Goal: Use online tool/utility: Utilize a website feature to perform a specific function

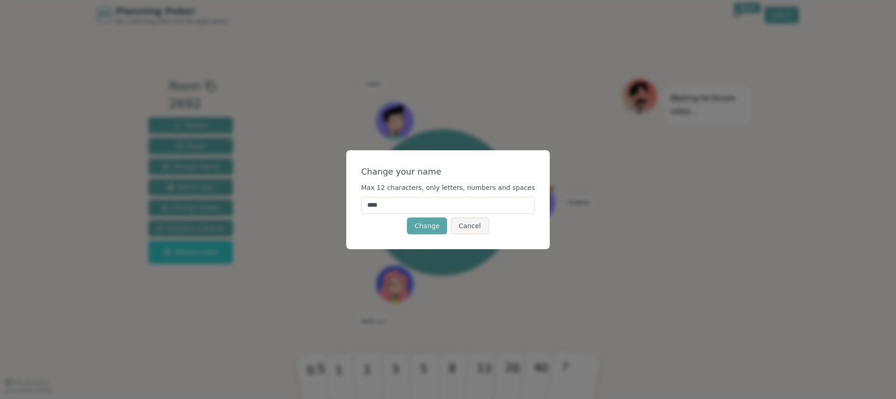
click at [417, 212] on input "****" at bounding box center [448, 205] width 174 height 17
click at [416, 213] on input "****" at bounding box center [448, 205] width 174 height 17
click at [385, 209] on input "****" at bounding box center [448, 205] width 174 height 17
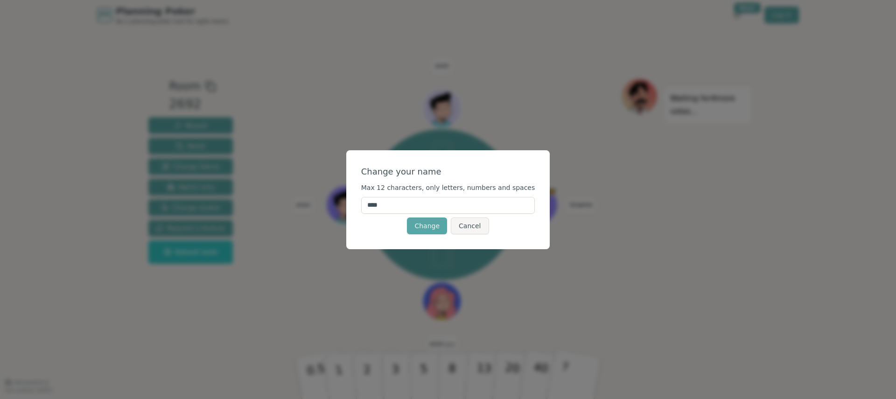
click at [385, 209] on input "****" at bounding box center [448, 205] width 174 height 17
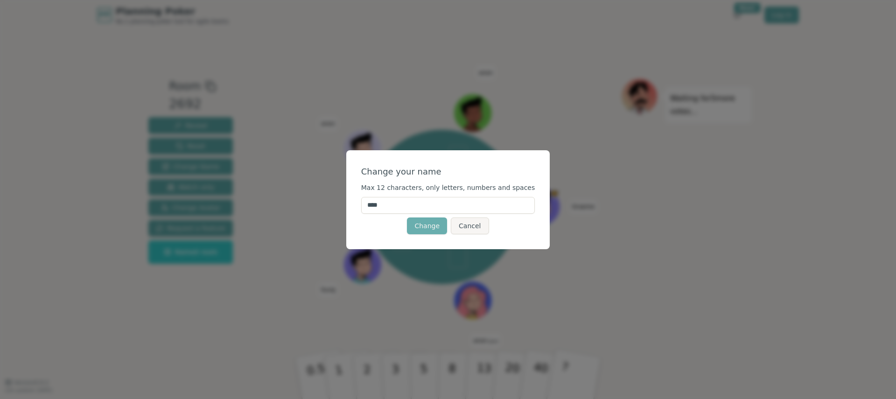
type input "****"
click at [422, 226] on button "Change" at bounding box center [427, 225] width 40 height 17
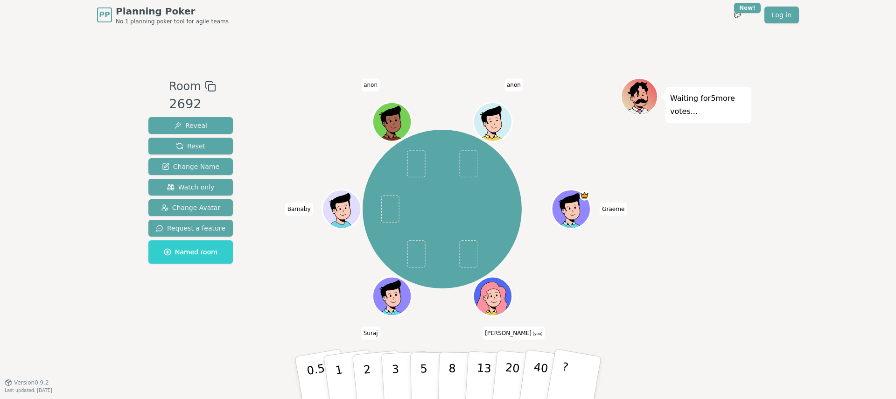
click at [497, 299] on icon at bounding box center [494, 302] width 19 height 7
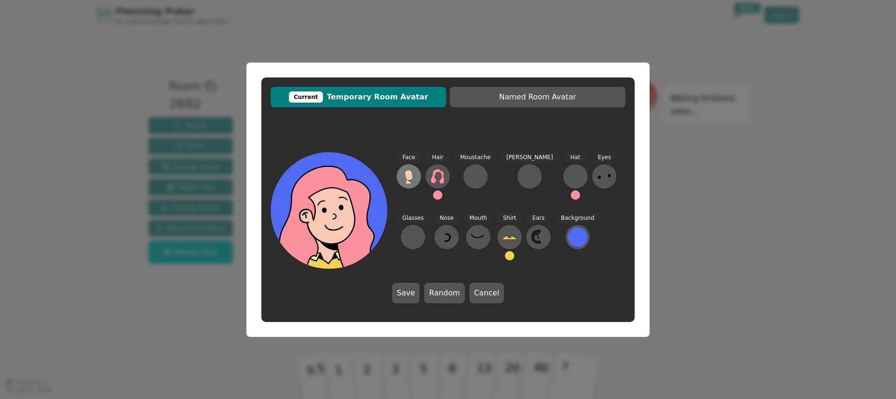
click at [410, 180] on g at bounding box center [409, 177] width 8 height 14
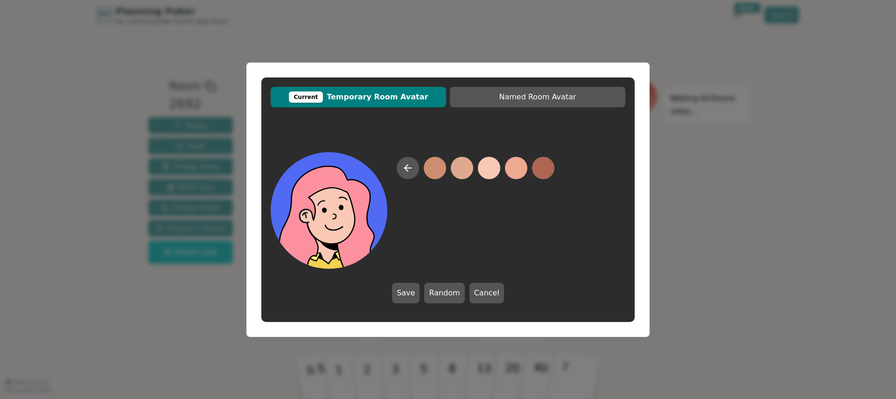
click at [492, 175] on button at bounding box center [489, 168] width 22 height 22
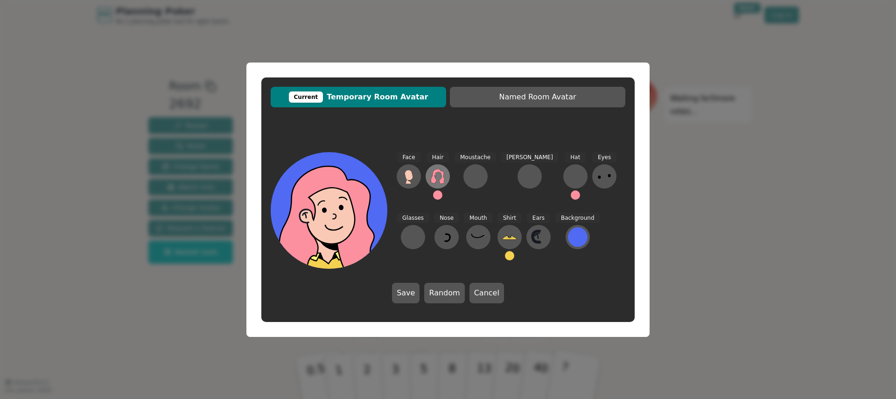
click at [444, 178] on icon at bounding box center [438, 176] width 14 height 15
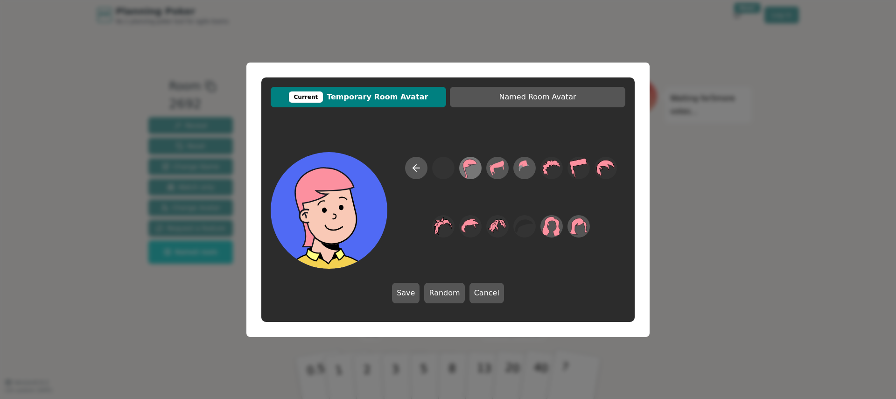
click at [469, 169] on icon at bounding box center [470, 167] width 18 height 21
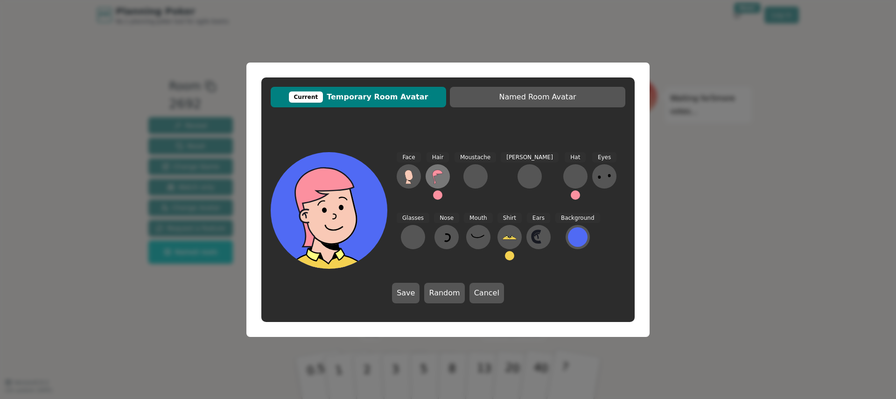
click at [442, 182] on icon at bounding box center [437, 176] width 15 height 15
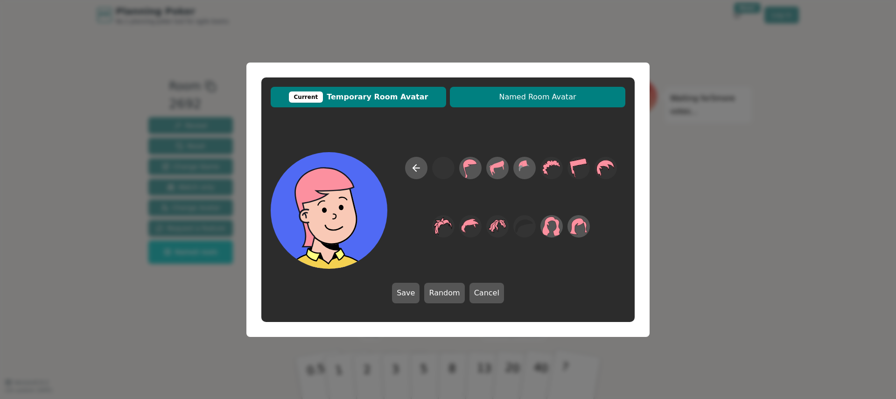
click at [520, 106] on button "Named Room Avatar" at bounding box center [537, 97] width 175 height 21
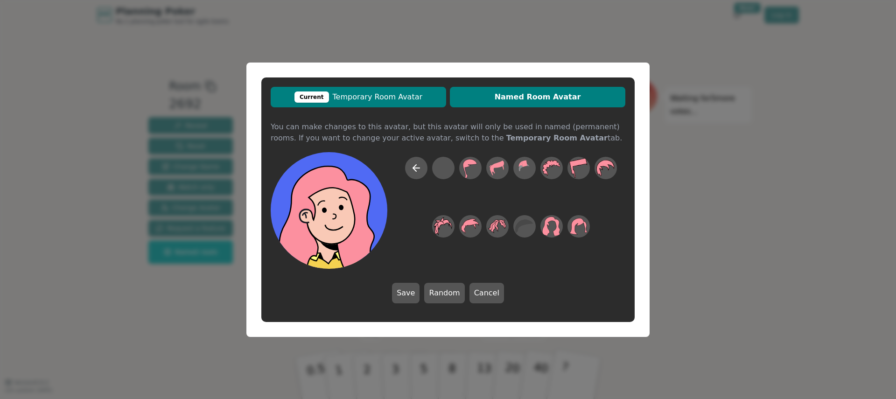
click at [406, 103] on button "Current Temporary Room Avatar" at bounding box center [358, 97] width 175 height 21
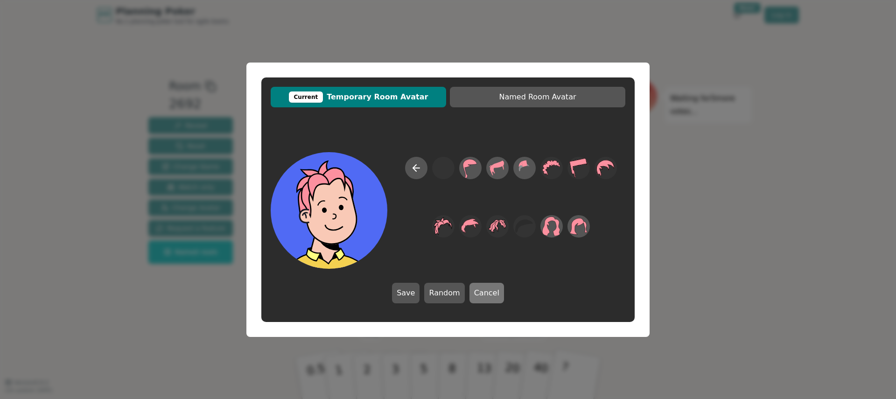
click at [490, 297] on button "Cancel" at bounding box center [486, 293] width 35 height 21
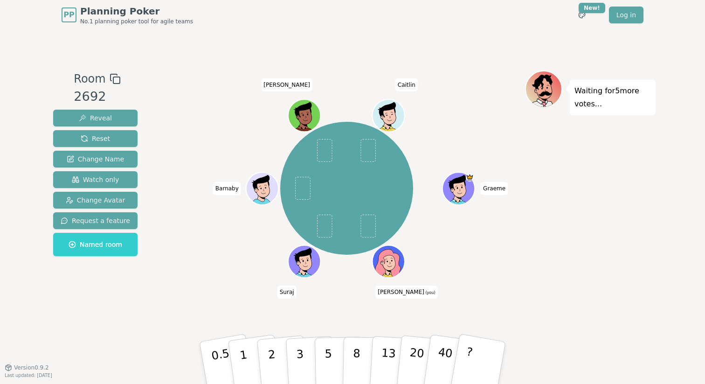
click at [214, 271] on div "Graeme Mike (you) Suraj Barnaby mariese Caitlin" at bounding box center [346, 188] width 357 height 203
click at [272, 359] on p "2" at bounding box center [273, 364] width 12 height 51
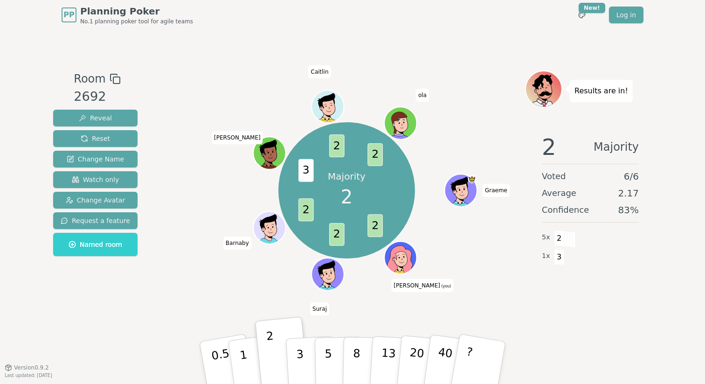
click at [480, 241] on div "Majority 2 2 2 2 3 2 2 Graeme Mike (you) Suraj Barnaby mariese Caitlin ola" at bounding box center [346, 190] width 357 height 207
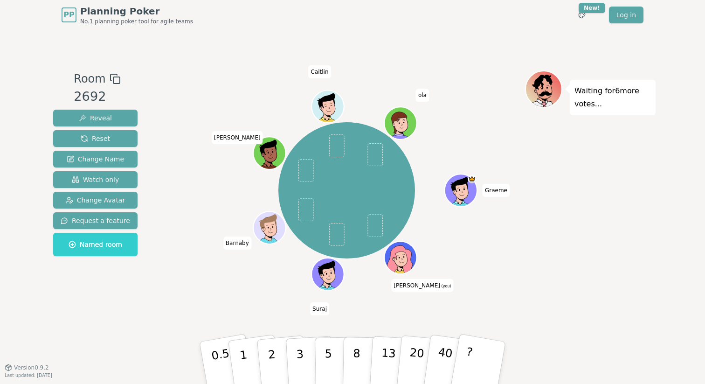
click at [231, 303] on div "Graeme Mike (you) Suraj Barnaby mariese Caitlin ola" at bounding box center [346, 198] width 357 height 257
click at [250, 360] on button "1" at bounding box center [255, 363] width 56 height 76
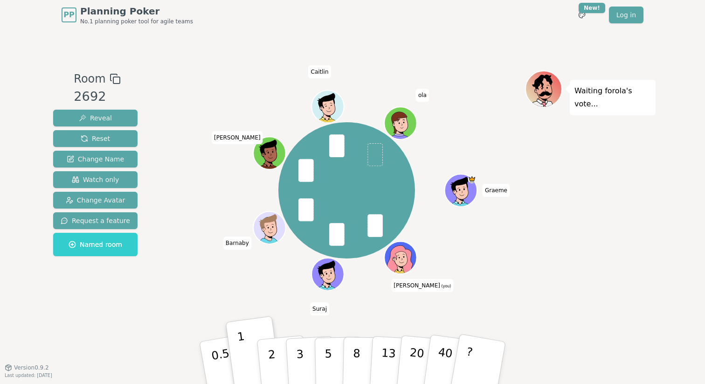
click at [587, 184] on div "Waiting for ola 's vote..." at bounding box center [590, 198] width 131 height 257
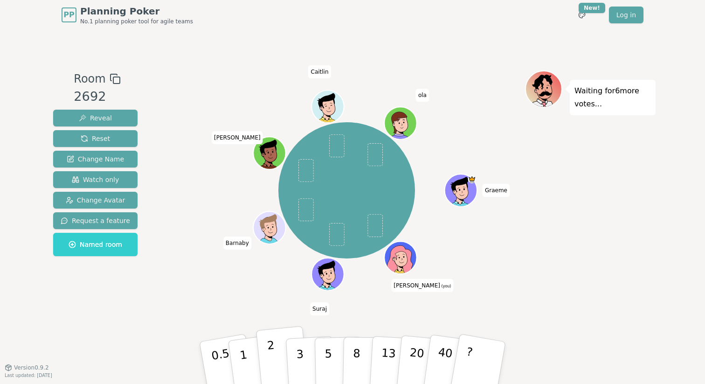
click at [277, 364] on button "2" at bounding box center [282, 363] width 53 height 74
click at [375, 228] on span at bounding box center [375, 225] width 15 height 23
click at [307, 362] on button "3" at bounding box center [311, 363] width 51 height 73
click at [309, 337] on button "3" at bounding box center [311, 363] width 51 height 73
click at [219, 226] on div "Graeme Mike (you) Suraj Barnaby mariese Caitlin ola" at bounding box center [346, 190] width 357 height 207
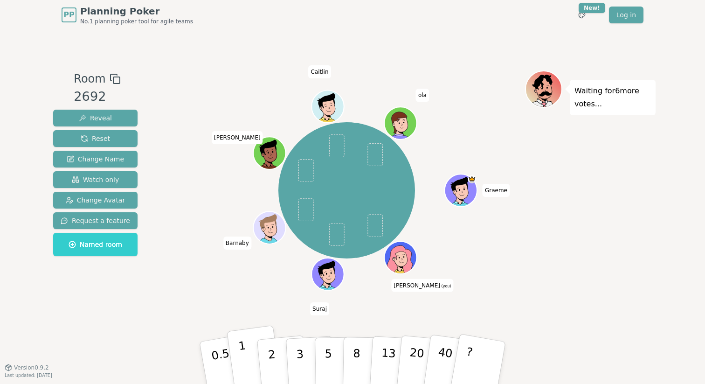
click at [251, 363] on button "1" at bounding box center [255, 363] width 56 height 76
click at [249, 362] on button "1" at bounding box center [255, 363] width 56 height 76
click at [238, 284] on div "Graeme Mike (you) Suraj Barnaby mariese Caitlin ola" at bounding box center [346, 190] width 357 height 207
click at [249, 362] on button "1" at bounding box center [255, 363] width 56 height 76
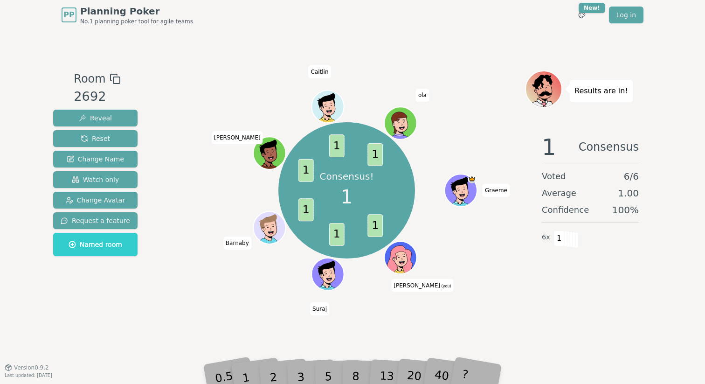
click at [230, 290] on div "Consensus! 1 1 1 1 1 1 1 Graeme Mike (you) Suraj Barnaby mariese Caitlin ola" at bounding box center [346, 190] width 357 height 207
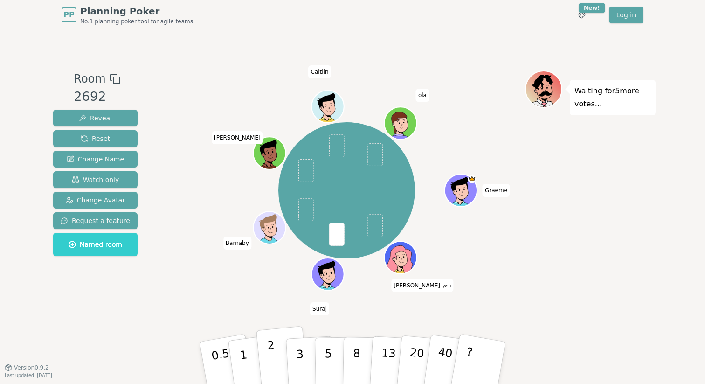
click at [279, 365] on button "2" at bounding box center [282, 363] width 53 height 74
click at [305, 361] on button "3" at bounding box center [311, 363] width 51 height 73
click at [552, 272] on div "Waiting for 6 more votes..." at bounding box center [590, 198] width 131 height 257
click at [270, 364] on p "2" at bounding box center [273, 364] width 12 height 51
click at [167, 295] on div "Room 2692 Reveal Reset Change Name Watch only Change Avatar Request a feature N…" at bounding box center [352, 198] width 607 height 257
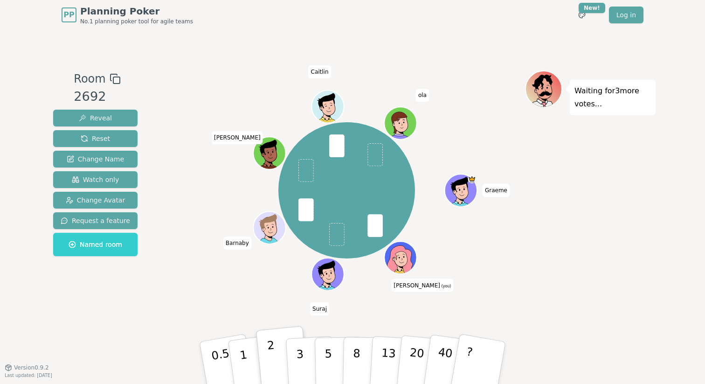
click at [282, 354] on button "2" at bounding box center [282, 363] width 53 height 74
click at [183, 289] on div "Graeme Mike (you) Suraj Barnaby mariese Caitlin ola" at bounding box center [346, 190] width 357 height 207
click at [302, 366] on p "3" at bounding box center [301, 363] width 10 height 51
click at [208, 281] on div "Graeme Mike (you) Suraj Barnaby mariese Caitlin ola" at bounding box center [346, 190] width 357 height 207
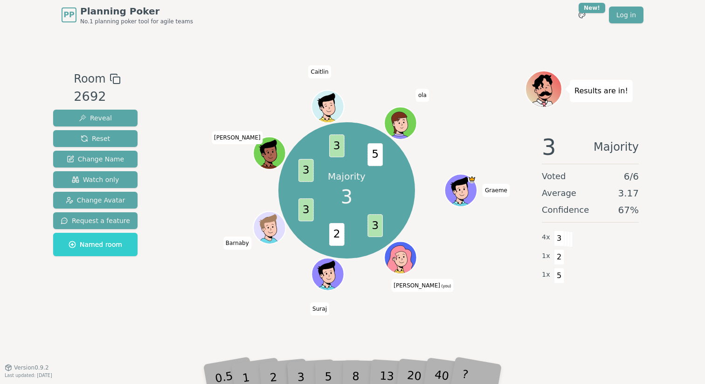
click at [180, 313] on div "Majority 3 3 2 3 3 3 5 Graeme Mike (you) Suraj Barnaby mariese Caitlin ola" at bounding box center [346, 198] width 357 height 257
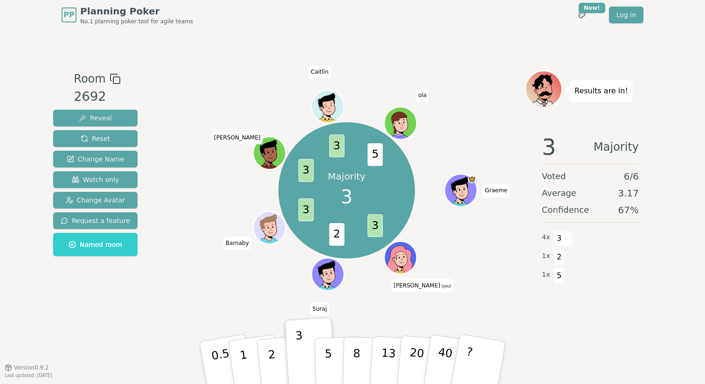
click at [237, 279] on div "Majority 3 3 2 3 3 3 5 Graeme Mike (you) Suraj Barnaby mariese Caitlin ola" at bounding box center [346, 190] width 357 height 207
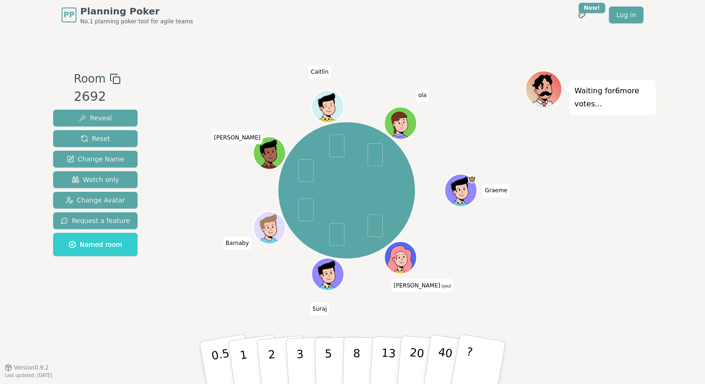
click at [207, 309] on div "Graeme Mike (you) Suraj Barnaby mariese Caitlin ola" at bounding box center [346, 198] width 357 height 257
click at [361, 356] on button "8" at bounding box center [367, 363] width 48 height 71
click at [212, 296] on div "Graeme Mike (you) Suraj Barnaby mariese Caitlin ola" at bounding box center [346, 198] width 357 height 257
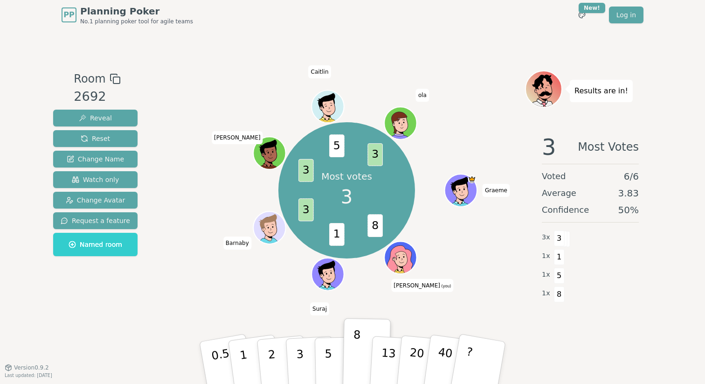
click at [159, 299] on div "Room 2692 Reveal Reset Change Name Watch only Change Avatar Request a feature N…" at bounding box center [352, 198] width 607 height 257
click at [215, 249] on div "Most votes 3 8 1 3 3 5 3 Graeme Mike (you) Suraj Barnaby mariese Caitlin ola" at bounding box center [346, 190] width 357 height 207
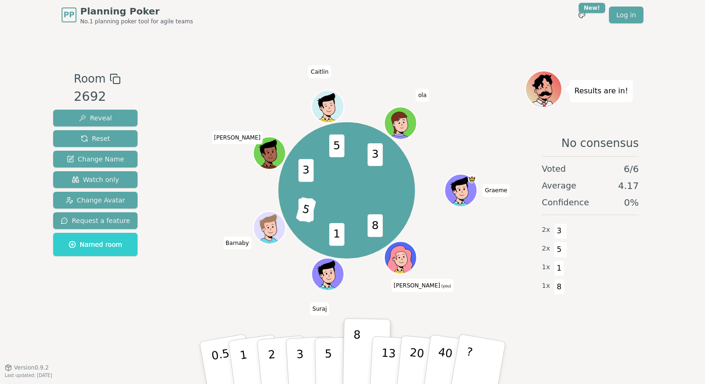
click at [229, 302] on div "8 1 3 5 3 5 3 Graeme Mike (you) Suraj Barnaby mariese Caitlin ola" at bounding box center [346, 198] width 357 height 257
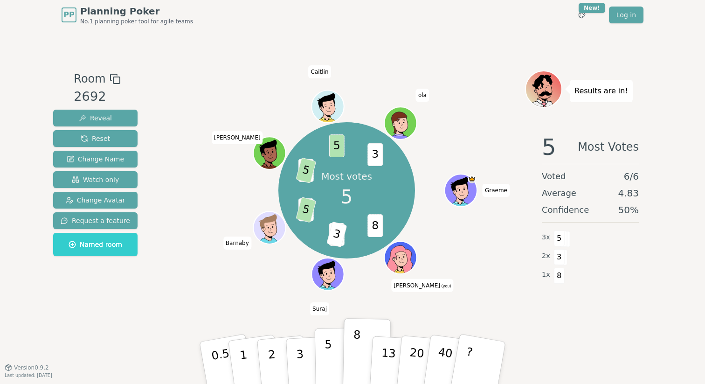
click at [330, 367] on p "5" at bounding box center [329, 363] width 8 height 50
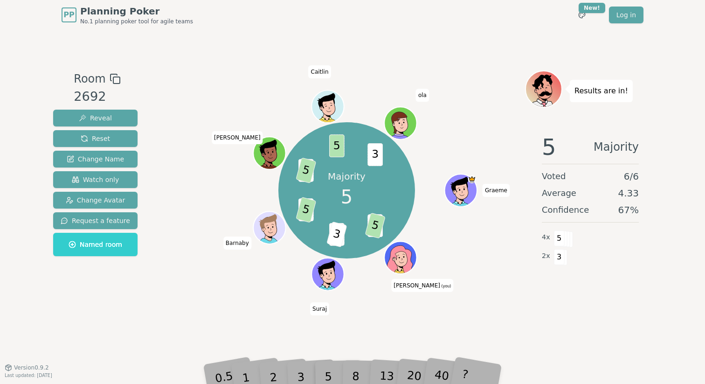
click at [208, 308] on div "Majority 5 8 5 1 3 3 5 3 5 5 3 Graeme Mike (you) Suraj Barnaby mariese Caitlin …" at bounding box center [346, 198] width 357 height 257
click at [614, 266] on div "5 Majority Voted 6 / 6 Average 4.33 Confidence 67 % 4 x 5 2 x 3" at bounding box center [590, 219] width 131 height 187
